Goal: Book appointment/travel/reservation

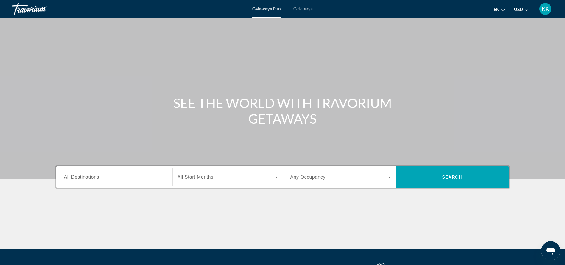
click at [77, 181] on div "Search widget" at bounding box center [114, 177] width 101 height 17
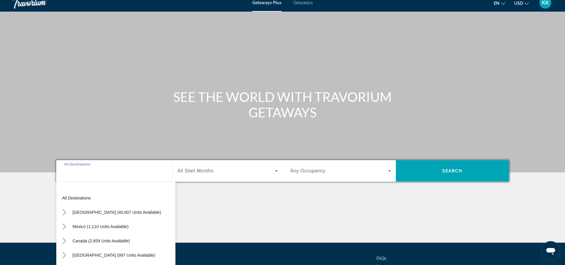
scroll to position [57, 0]
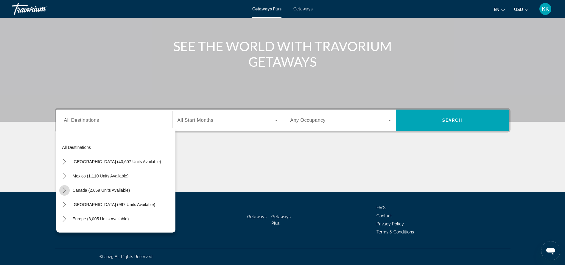
click at [64, 190] on icon "Toggle Canada (2,659 units available) submenu" at bounding box center [64, 190] width 6 height 6
click at [82, 215] on span "Select destination: Western Canada (1,018 units available)" at bounding box center [120, 219] width 110 height 14
type input "**********"
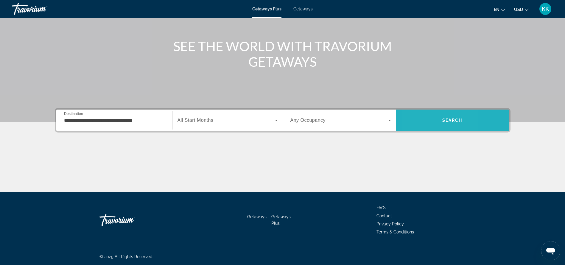
click at [418, 125] on span "Search" at bounding box center [452, 120] width 113 height 14
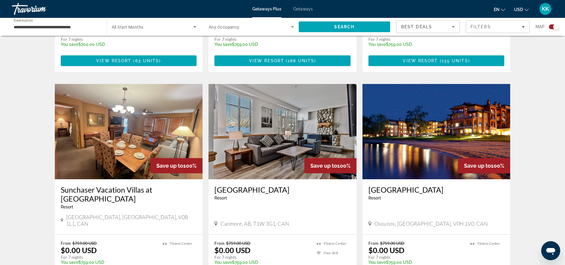
scroll to position [393, 0]
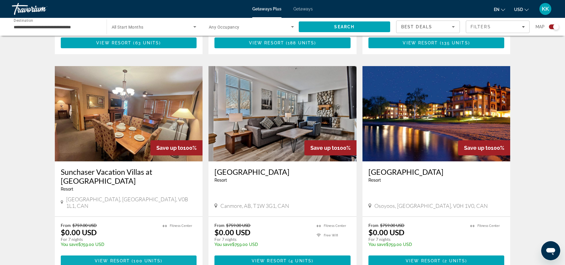
click at [139, 259] on span "100 units" at bounding box center [146, 261] width 27 height 5
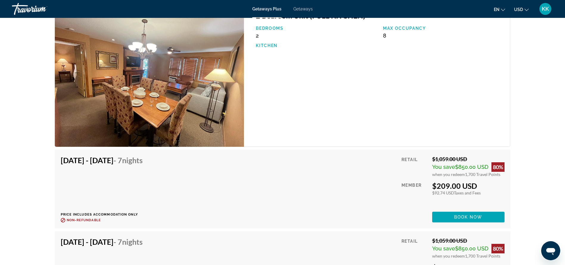
scroll to position [1859, 0]
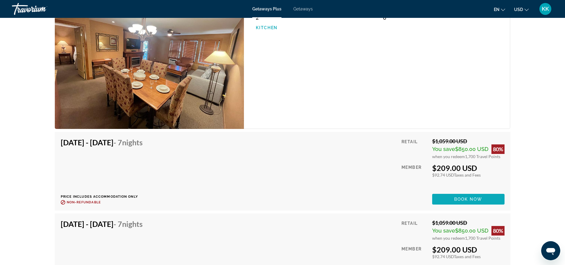
click at [448, 200] on span "Main content" at bounding box center [468, 199] width 72 height 14
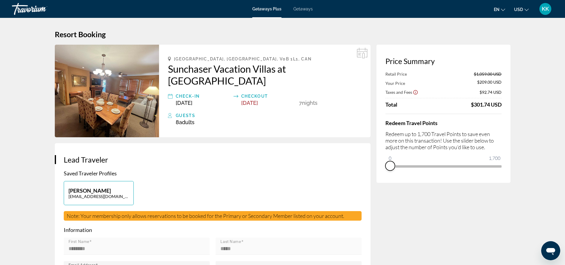
drag, startPoint x: 494, startPoint y: 174, endPoint x: 345, endPoint y: 176, distance: 149.6
drag, startPoint x: 388, startPoint y: 157, endPoint x: 447, endPoint y: 167, distance: 59.8
click at [447, 167] on span "ngx-slider" at bounding box center [448, 166] width 10 height 10
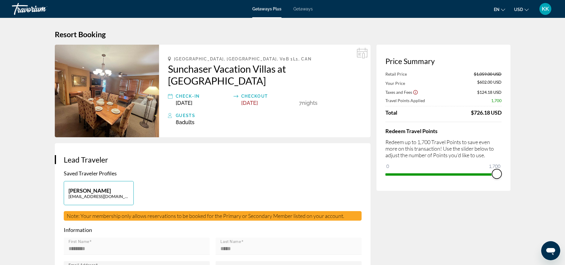
drag, startPoint x: 447, startPoint y: 173, endPoint x: 531, endPoint y: 175, distance: 84.0
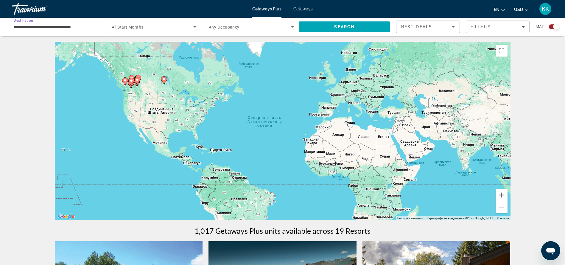
click at [66, 25] on input "**********" at bounding box center [56, 27] width 85 height 7
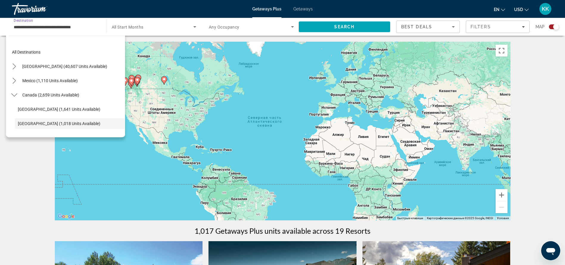
scroll to position [35, 0]
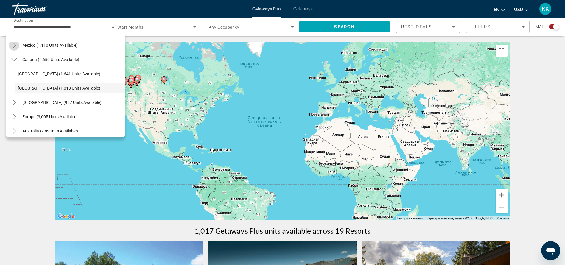
click at [16, 45] on icon "Toggle Mexico (1,110 units available) submenu" at bounding box center [14, 45] width 6 height 6
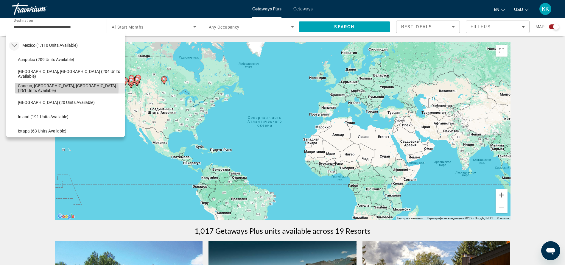
click at [25, 89] on span "Cancun, [GEOGRAPHIC_DATA], [GEOGRAPHIC_DATA] (261 units available)" at bounding box center [70, 88] width 104 height 10
type input "**********"
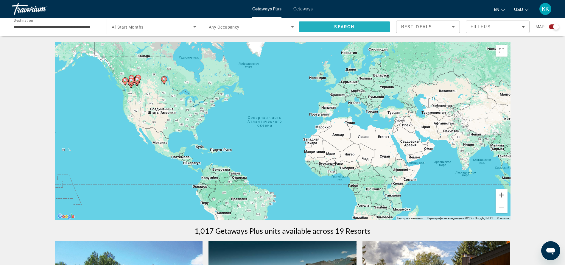
click at [341, 29] on span "Search" at bounding box center [345, 27] width 92 height 14
